Goal: Information Seeking & Learning: Learn about a topic

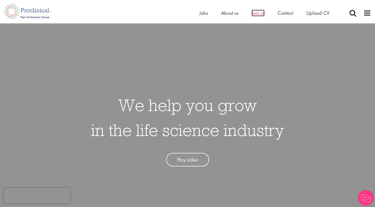
click at [259, 13] on span "Join us" at bounding box center [257, 13] width 13 height 7
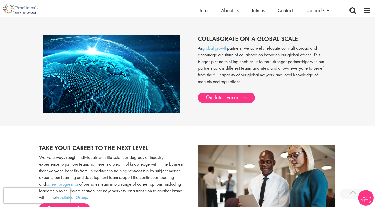
scroll to position [432, 0]
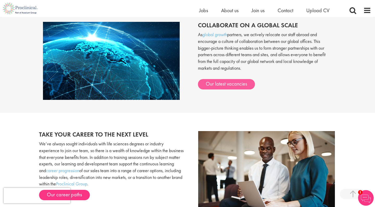
click at [234, 79] on link "Our latest vacancies" at bounding box center [226, 84] width 57 height 10
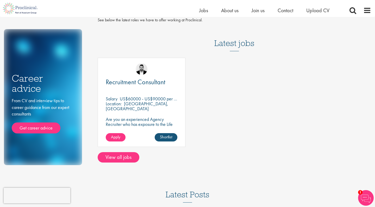
scroll to position [19, 0]
click at [47, 127] on link "Get career advice" at bounding box center [36, 128] width 49 height 11
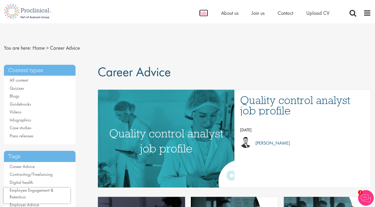
click at [202, 13] on span "Jobs" at bounding box center [203, 13] width 9 height 7
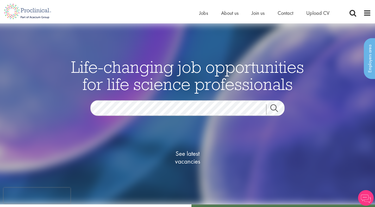
click link "Search"
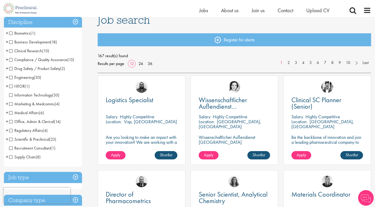
scroll to position [43, 0]
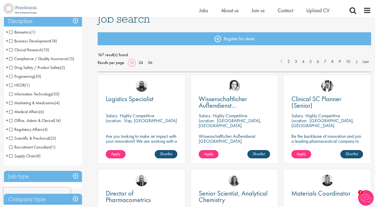
click at [30, 113] on span "Medical Affairs" at bounding box center [24, 111] width 30 height 5
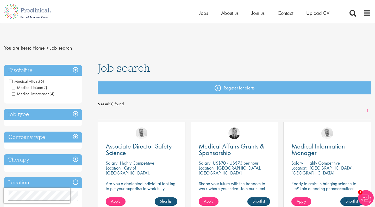
click at [32, 80] on span "Medical Affairs" at bounding box center [24, 81] width 30 height 5
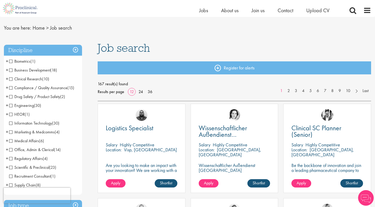
scroll to position [14, 0]
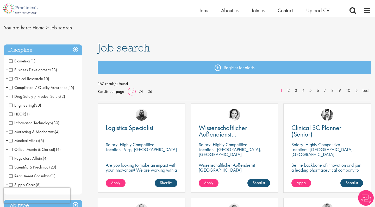
click at [29, 159] on span "Regulatory Affairs" at bounding box center [26, 158] width 34 height 5
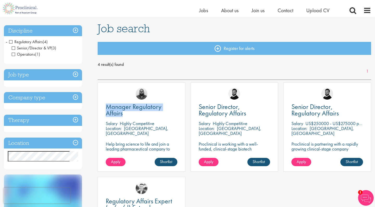
scroll to position [33, 0]
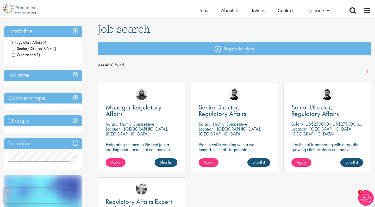
click at [75, 33] on h3 "Discipline" at bounding box center [43, 31] width 78 height 11
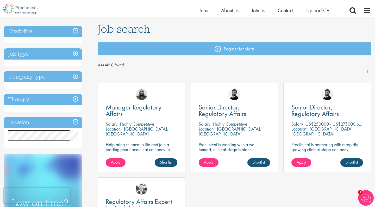
click at [75, 33] on h3 "Discipline" at bounding box center [43, 31] width 78 height 11
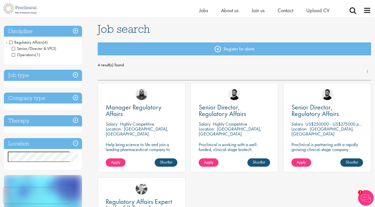
click at [32, 41] on span "Regulatory Affairs" at bounding box center [26, 42] width 34 height 5
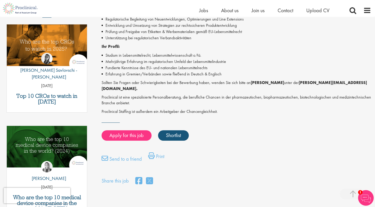
scroll to position [165, 0]
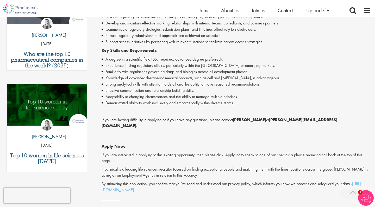
scroll to position [215, 0]
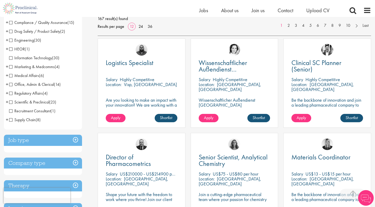
scroll to position [79, 0]
click at [42, 102] on span "Scientific & Preclinical" at bounding box center [29, 101] width 40 height 5
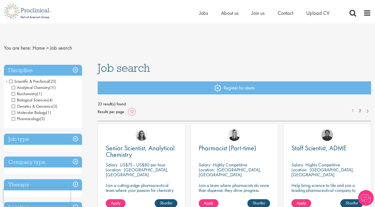
click at [11, 80] on span "Scientific & Preclinical" at bounding box center [29, 81] width 40 height 5
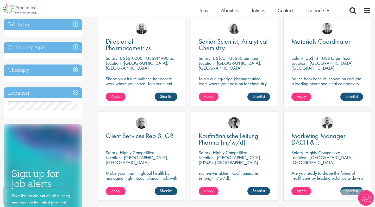
scroll to position [195, 0]
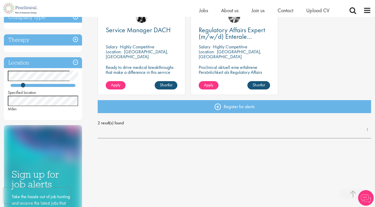
scroll to position [110, 0]
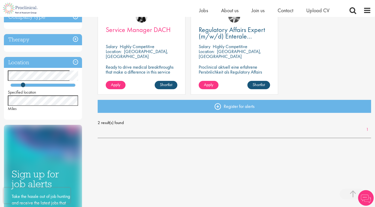
click at [133, 29] on span "Service Manager DACH" at bounding box center [138, 29] width 65 height 9
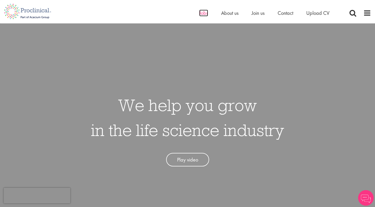
click at [204, 16] on span "Jobs" at bounding box center [203, 13] width 9 height 7
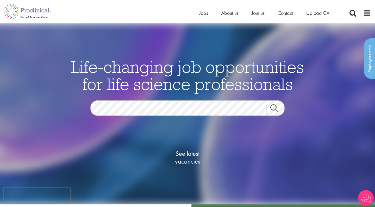
click at [193, 152] on span "See latest vacancies" at bounding box center [187, 158] width 52 height 16
